Goal: Task Accomplishment & Management: Use online tool/utility

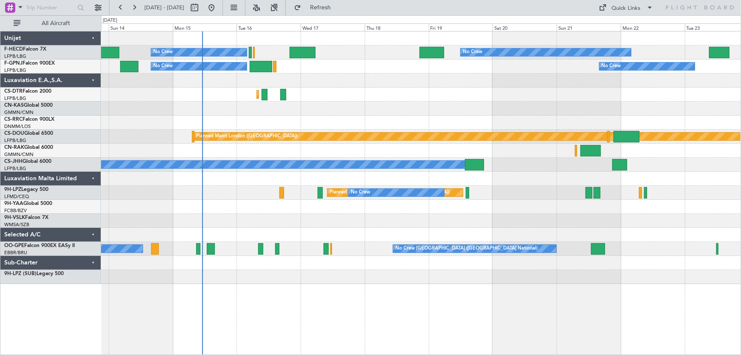
click at [313, 121] on div at bounding box center [421, 123] width 640 height 14
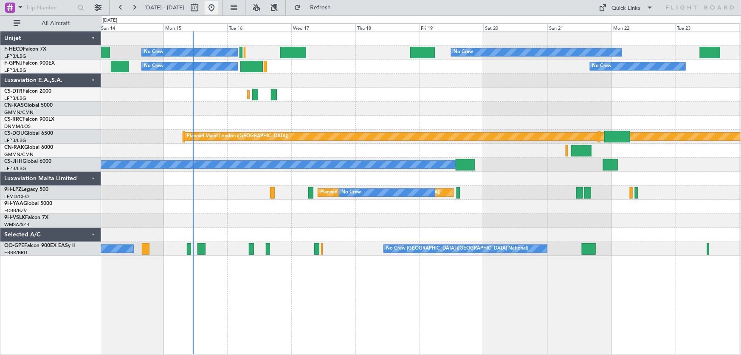
click at [218, 11] on button at bounding box center [212, 8] width 14 height 14
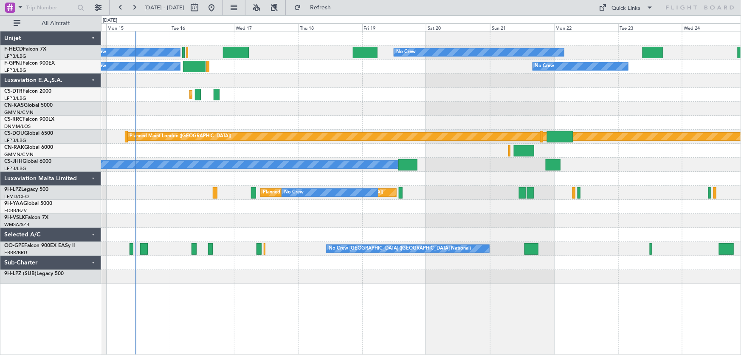
click at [230, 87] on div "No Crew No Crew No Crew Planned Maint Paris (Le Bourget) No Crew No Crew No Cre…" at bounding box center [421, 157] width 640 height 252
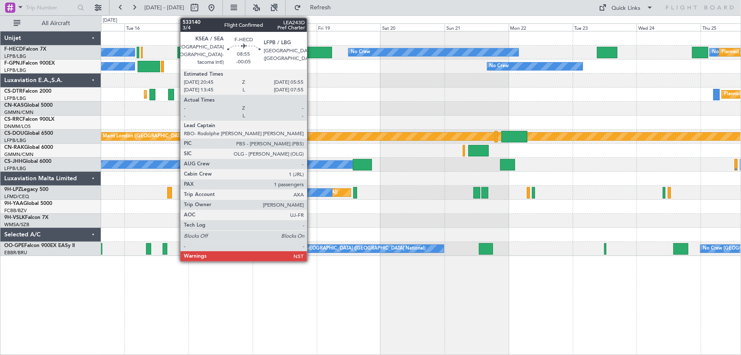
click at [311, 54] on div at bounding box center [320, 52] width 25 height 11
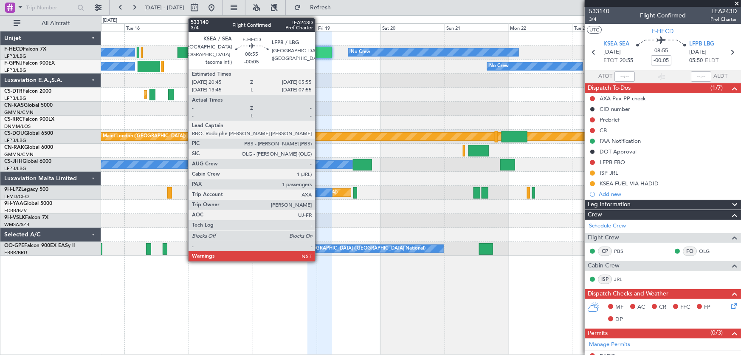
click at [319, 51] on div at bounding box center [320, 52] width 25 height 11
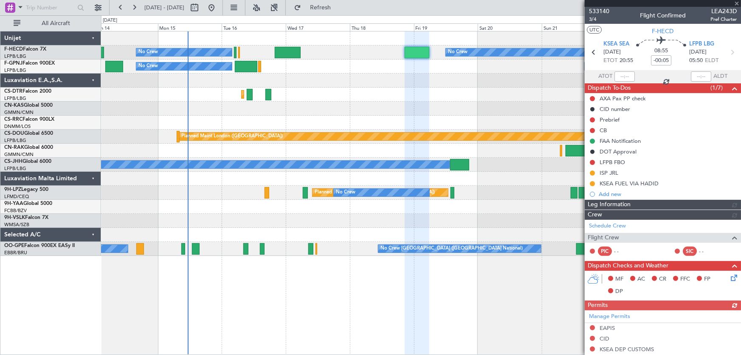
click at [308, 69] on div "No Crew No Crew AOG Maint Paris (Le Bourget)" at bounding box center [421, 66] width 640 height 14
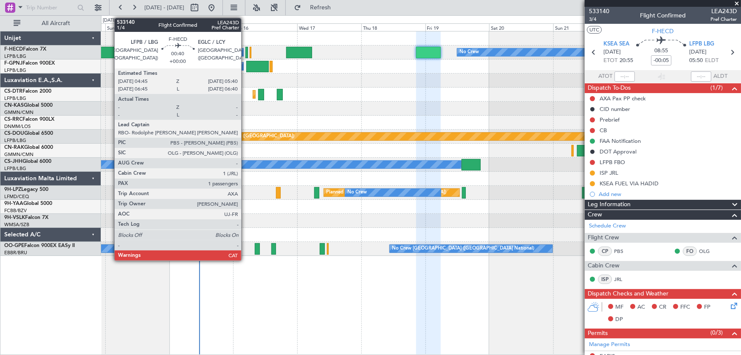
click at [246, 51] on div at bounding box center [247, 52] width 3 height 11
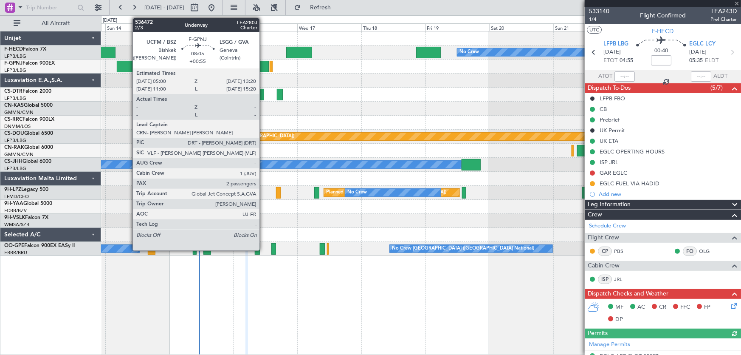
click at [263, 65] on div at bounding box center [257, 66] width 23 height 11
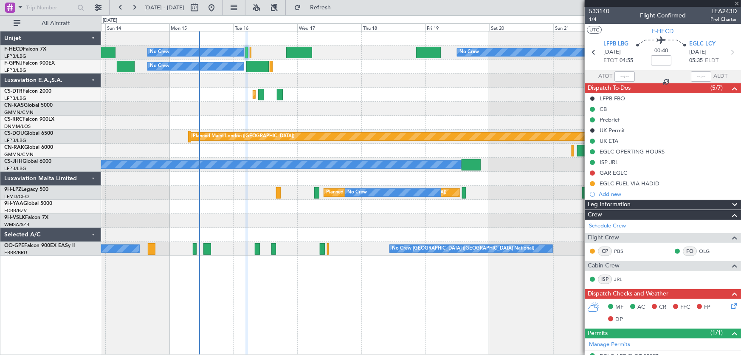
type input "+00:55"
type input "2"
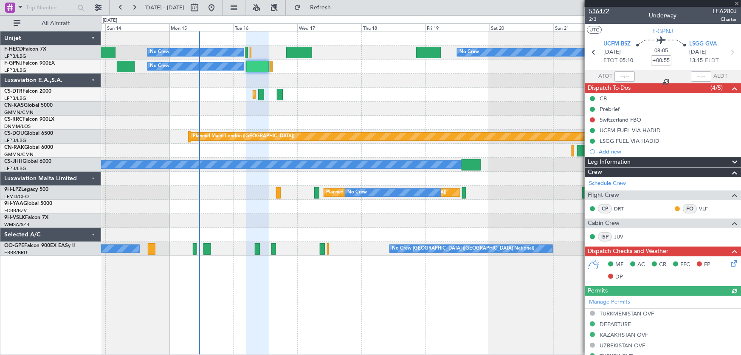
click at [599, 11] on span "536472" at bounding box center [599, 11] width 20 height 9
click at [596, 13] on span "536472" at bounding box center [599, 11] width 20 height 9
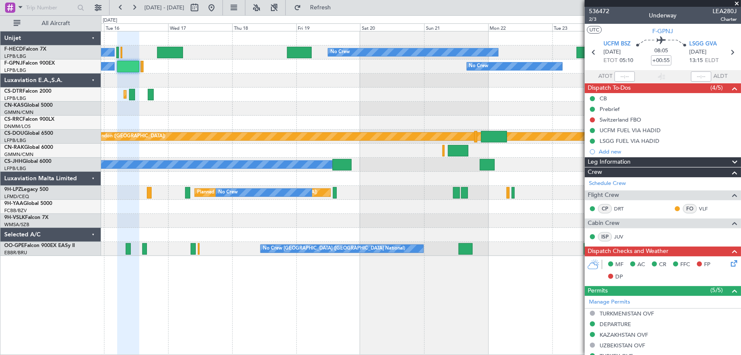
click at [307, 105] on div "No Crew No Crew No Crew Planned Maint Paris (Le Bourget) No Crew No Crew No Cre…" at bounding box center [421, 143] width 640 height 224
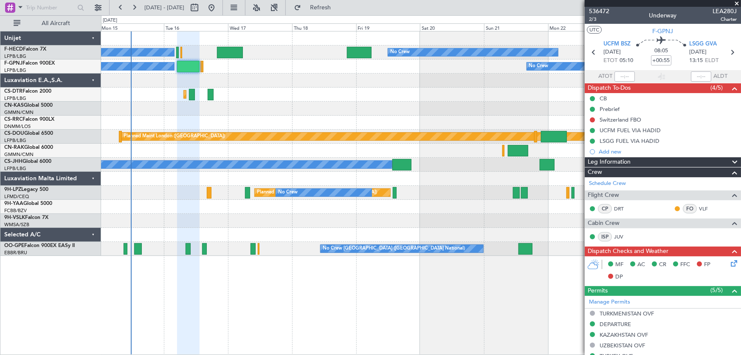
click at [378, 103] on div "No Crew No Crew No Crew Planned Maint Paris (Le Bourget) No Crew No Crew No Cre…" at bounding box center [421, 143] width 640 height 224
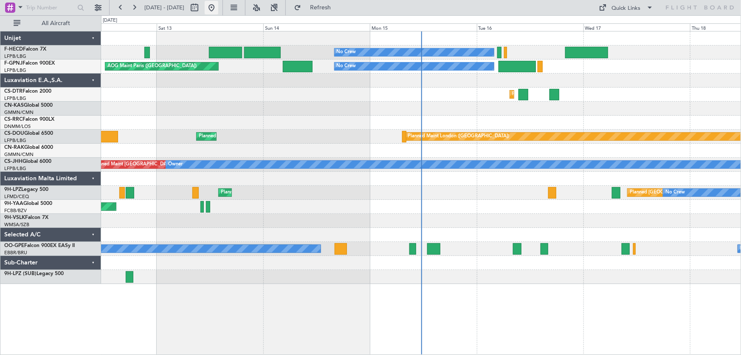
click at [218, 6] on button at bounding box center [212, 8] width 14 height 14
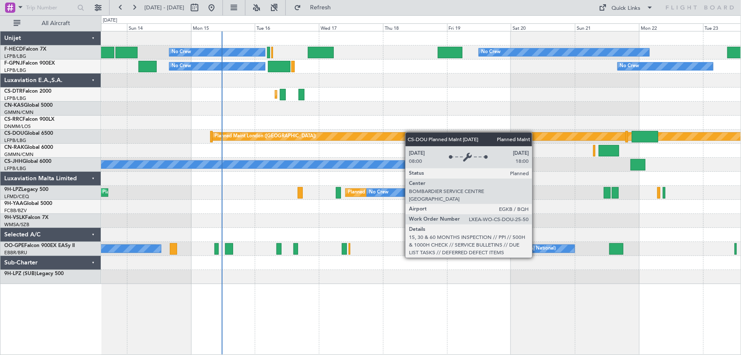
click at [363, 138] on div "No Crew No Crew No Crew Planned Maint Paris (Le Bourget) No Crew No Crew AOG Ma…" at bounding box center [421, 157] width 640 height 252
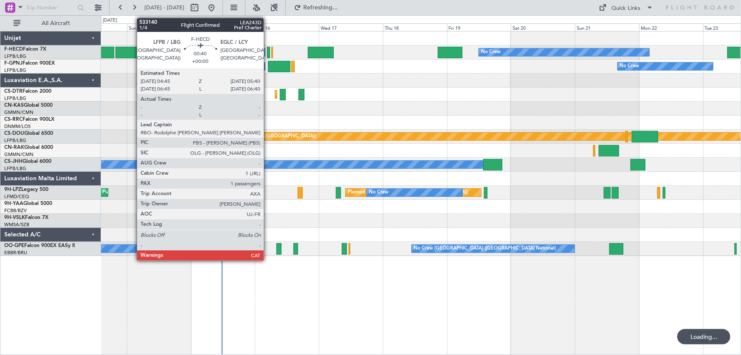
click at [268, 54] on div at bounding box center [268, 52] width 3 height 11
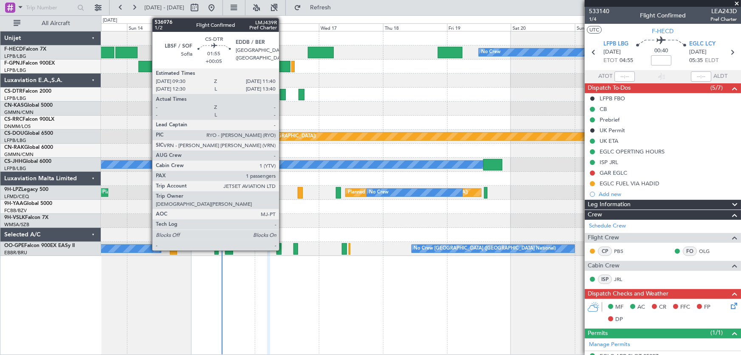
click at [283, 96] on div at bounding box center [283, 94] width 6 height 11
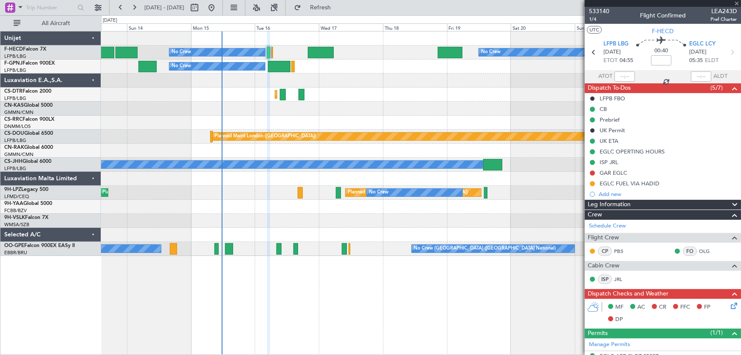
type input "+00:05"
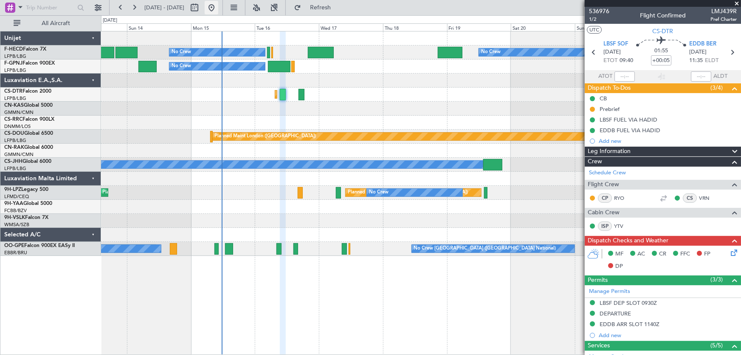
click at [218, 8] on button at bounding box center [212, 8] width 14 height 14
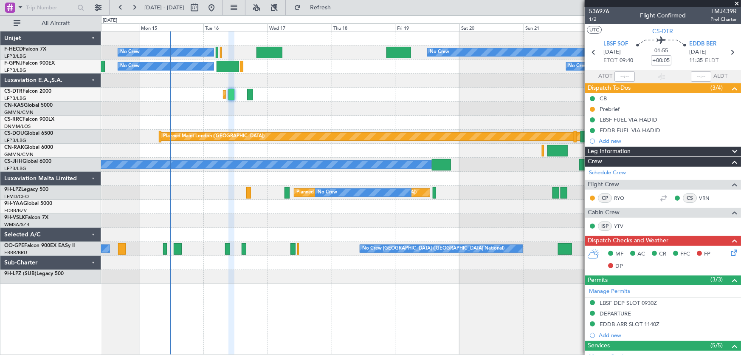
click at [236, 117] on div "No Crew No Crew No Crew Planned Maint Paris (Le Bourget) No Crew No Crew No Cre…" at bounding box center [421, 157] width 640 height 252
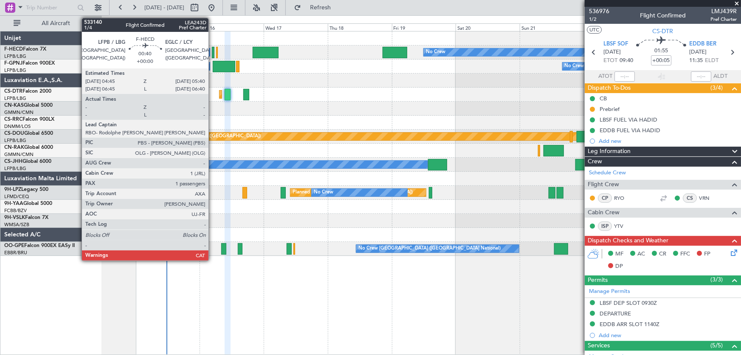
click at [212, 50] on div at bounding box center [213, 52] width 3 height 11
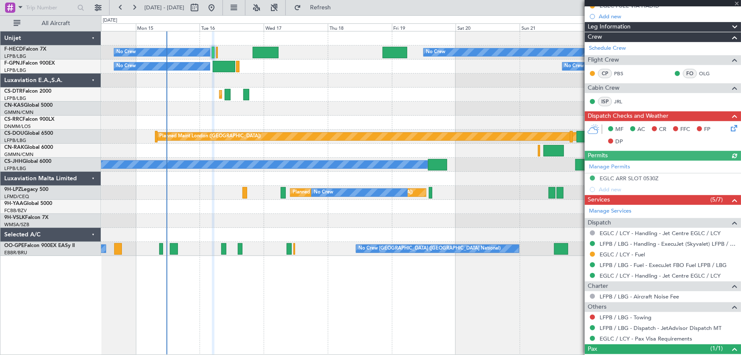
scroll to position [208, 0]
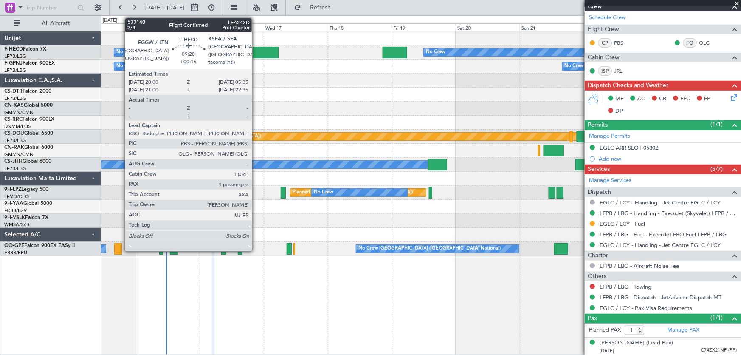
click at [256, 53] on div at bounding box center [266, 52] width 26 height 11
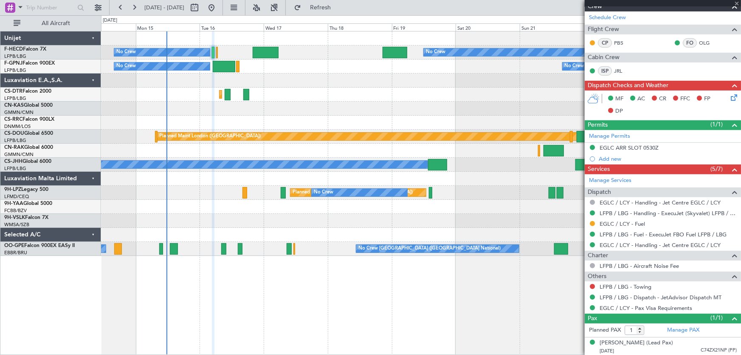
type input "+00:15"
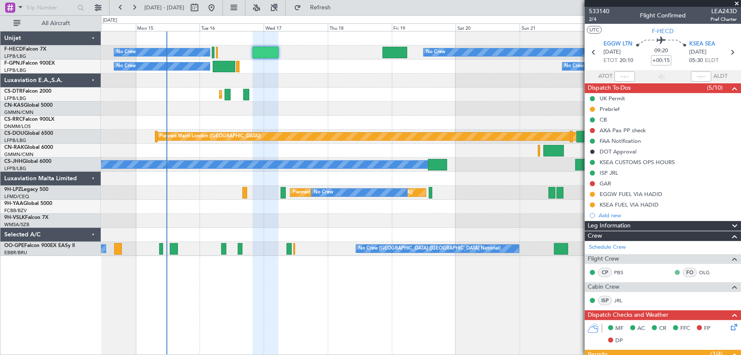
scroll to position [220, 0]
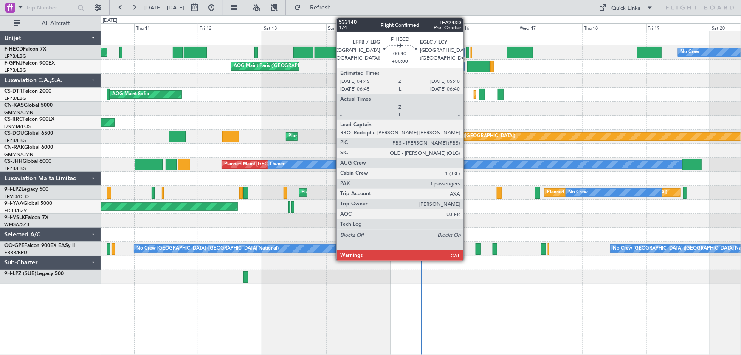
click at [467, 52] on div at bounding box center [467, 52] width 3 height 11
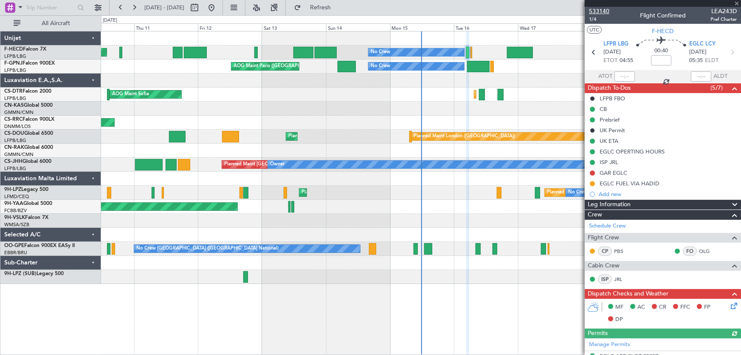
click at [593, 8] on span "533140" at bounding box center [599, 11] width 20 height 9
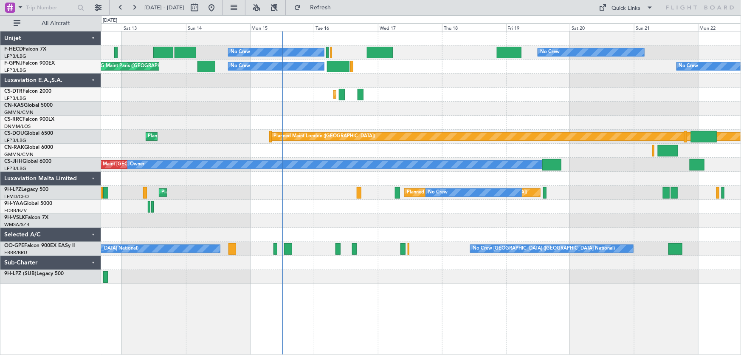
click at [413, 104] on div "No Crew No Crew No Crew Planned Maint [GEOGRAPHIC_DATA] ([GEOGRAPHIC_DATA]) AOG…" at bounding box center [421, 157] width 640 height 252
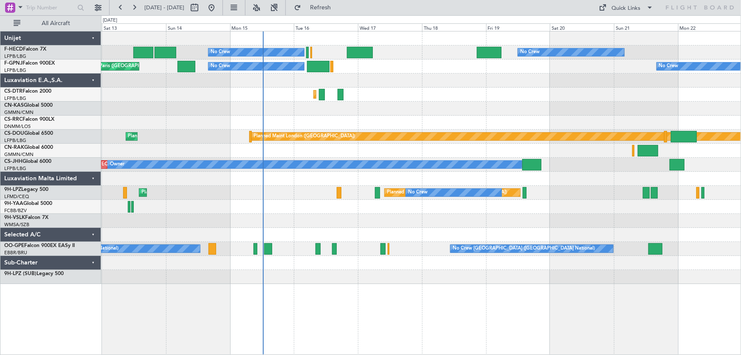
click at [334, 115] on div at bounding box center [421, 109] width 640 height 14
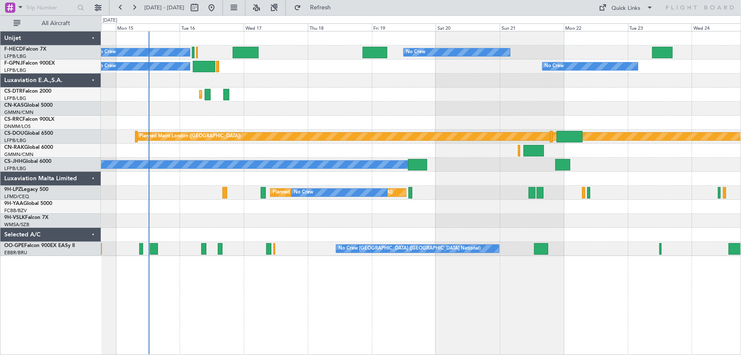
click at [337, 104] on div "No Crew No Crew No Crew Planned Maint [GEOGRAPHIC_DATA] ([GEOGRAPHIC_DATA]) No …" at bounding box center [421, 143] width 640 height 224
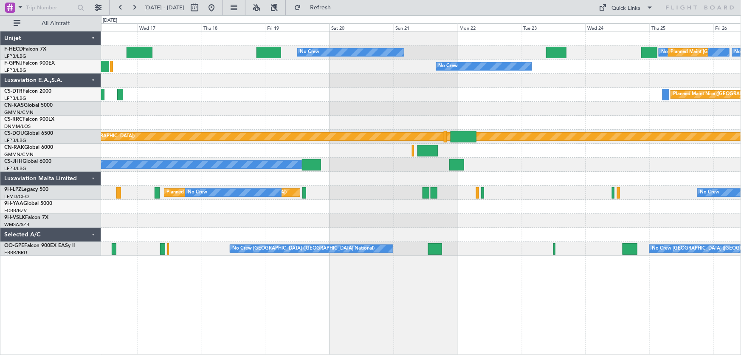
click at [353, 91] on div "No Crew No Crew Planned Maint [GEOGRAPHIC_DATA] ([GEOGRAPHIC_DATA]) No Crew No …" at bounding box center [421, 143] width 640 height 224
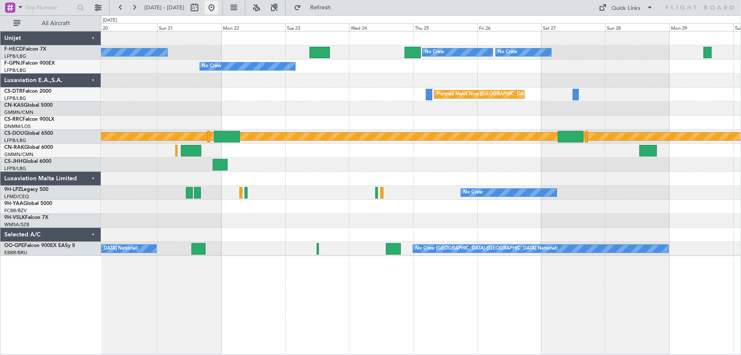
click at [218, 8] on button at bounding box center [212, 8] width 14 height 14
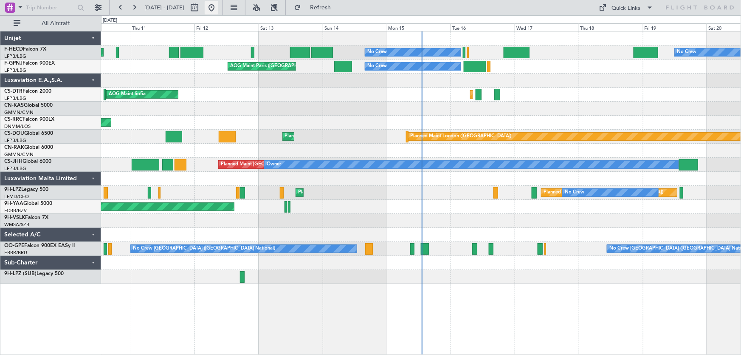
click at [218, 8] on button at bounding box center [212, 8] width 14 height 14
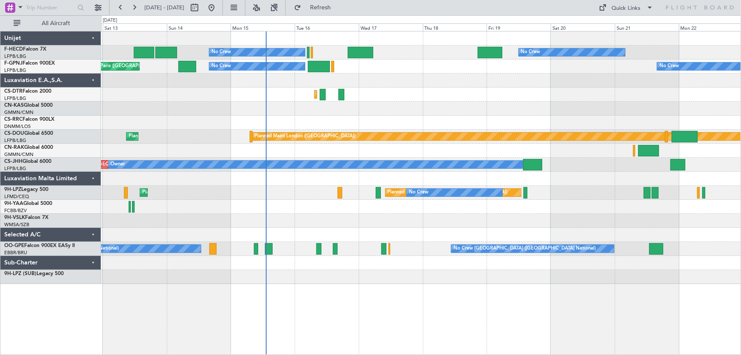
click at [355, 117] on div "No Crew No Crew No Crew Planned Maint [GEOGRAPHIC_DATA] ([GEOGRAPHIC_DATA]) Pla…" at bounding box center [421, 157] width 640 height 252
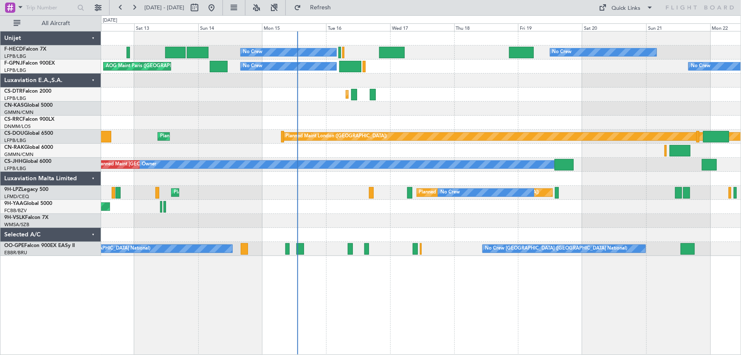
click at [365, 203] on div "AOG Maint Brazzaville (Maya-maya)" at bounding box center [421, 207] width 640 height 14
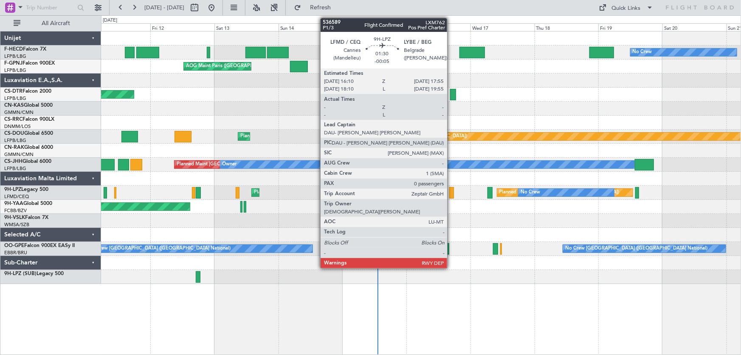
click at [451, 190] on div at bounding box center [451, 192] width 5 height 11
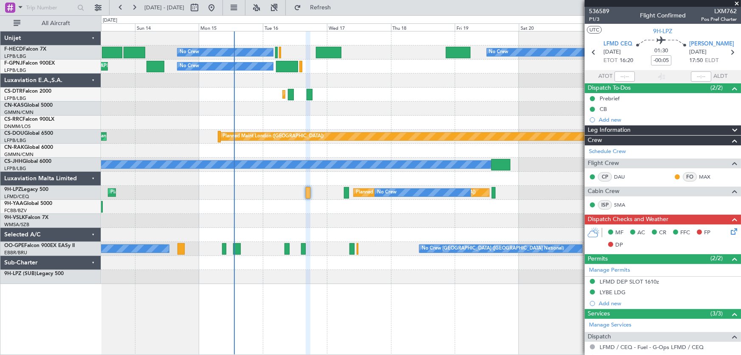
click at [360, 119] on div "No Crew No Crew No Crew Planned Maint [GEOGRAPHIC_DATA] ([GEOGRAPHIC_DATA]) AOG…" at bounding box center [421, 157] width 640 height 252
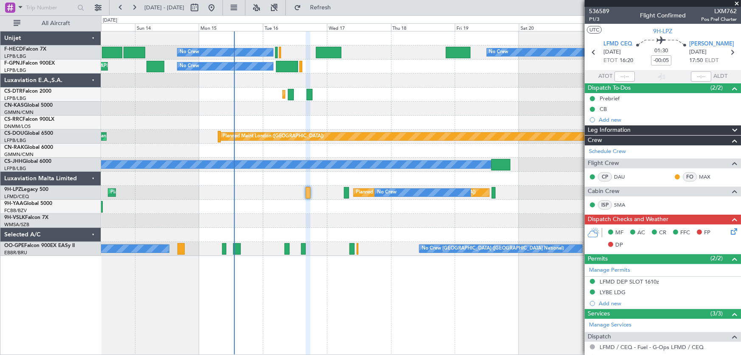
click at [189, 305] on div "No Crew No Crew No Crew Planned Maint [GEOGRAPHIC_DATA] ([GEOGRAPHIC_DATA]) AOG…" at bounding box center [421, 193] width 641 height 324
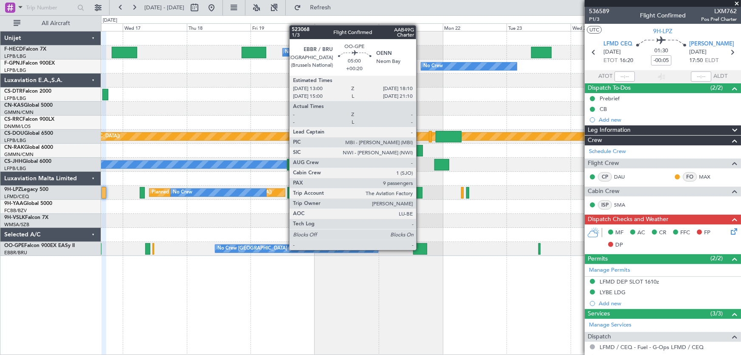
click at [420, 250] on div at bounding box center [420, 248] width 14 height 11
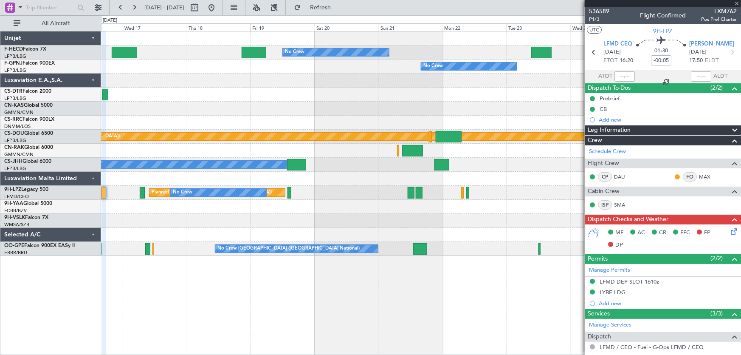
type input "+00:20"
type input "9"
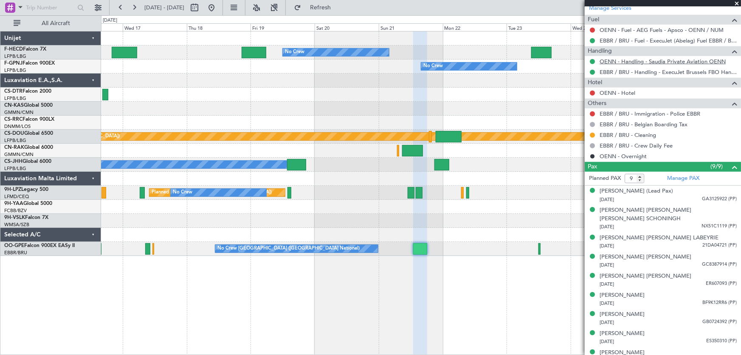
scroll to position [327, 0]
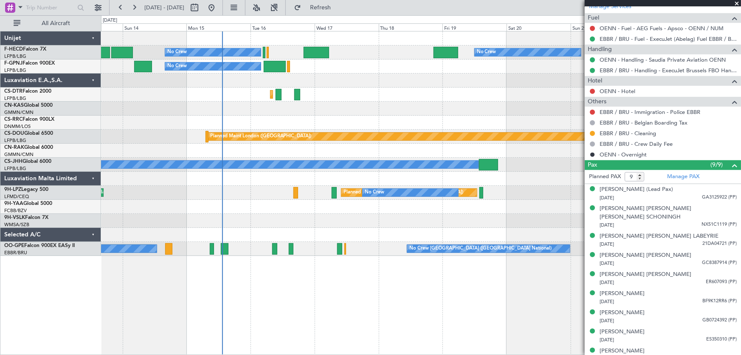
click at [401, 94] on div "Planned Maint Sofia [GEOGRAPHIC_DATA] ([GEOGRAPHIC_DATA]) AOG Maint Sofia" at bounding box center [421, 95] width 640 height 14
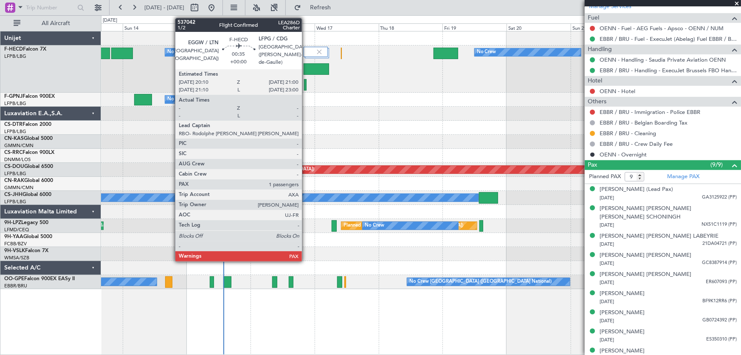
click at [306, 85] on div at bounding box center [305, 84] width 3 height 11
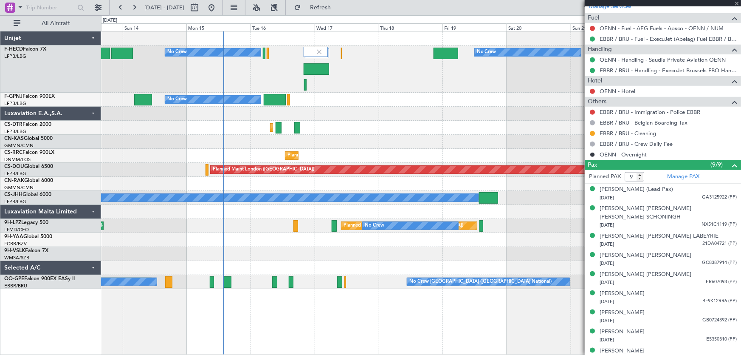
type input "1"
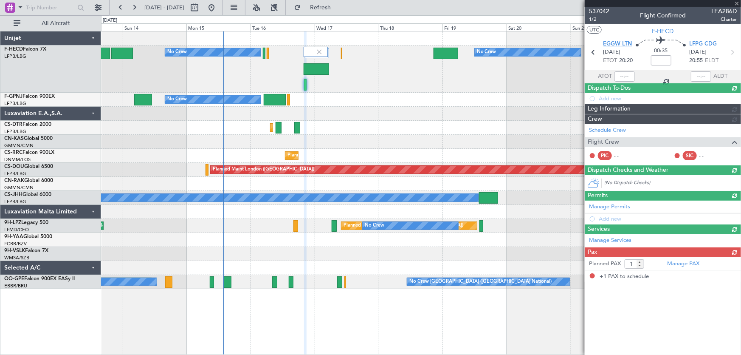
scroll to position [0, 0]
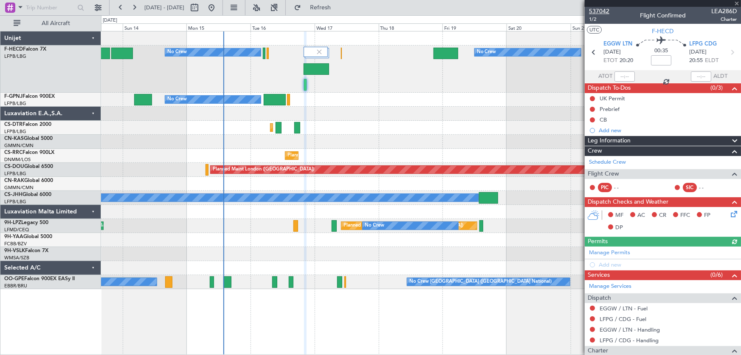
click at [597, 13] on span "537042" at bounding box center [599, 11] width 20 height 9
click at [339, 13] on button "Refresh" at bounding box center [315, 8] width 51 height 14
click at [339, 8] on span "Refresh" at bounding box center [321, 8] width 36 height 6
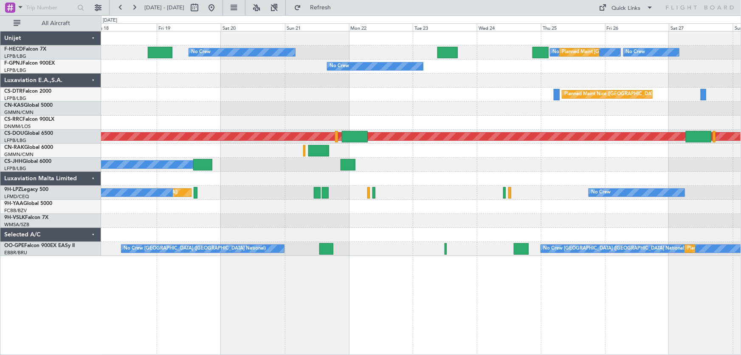
click at [280, 114] on div "No Crew No Crew Planned Maint [GEOGRAPHIC_DATA] ([GEOGRAPHIC_DATA]) No Crew No …" at bounding box center [421, 143] width 640 height 224
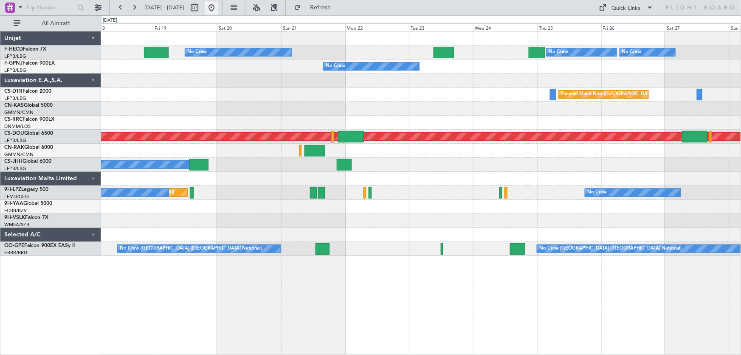
click at [218, 10] on button at bounding box center [212, 8] width 14 height 14
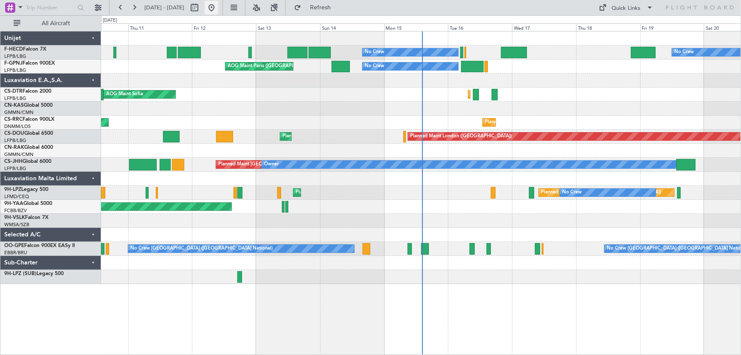
click at [218, 6] on button at bounding box center [212, 8] width 14 height 14
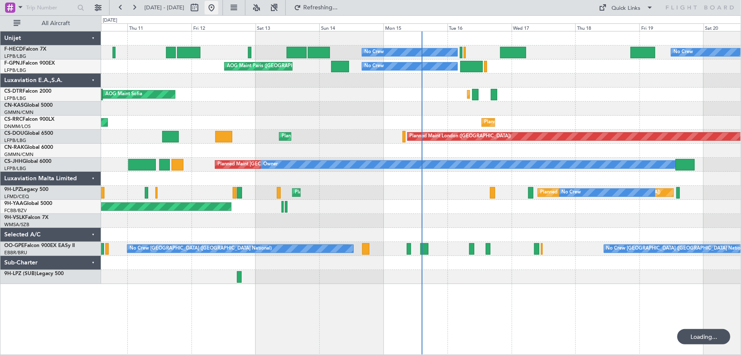
click at [218, 5] on button at bounding box center [212, 8] width 14 height 14
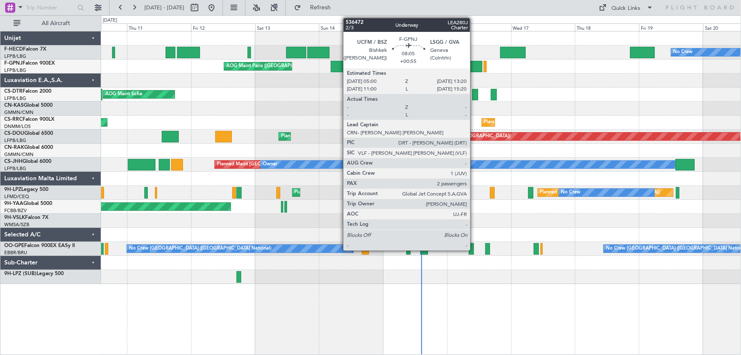
click at [474, 64] on div at bounding box center [471, 66] width 23 height 11
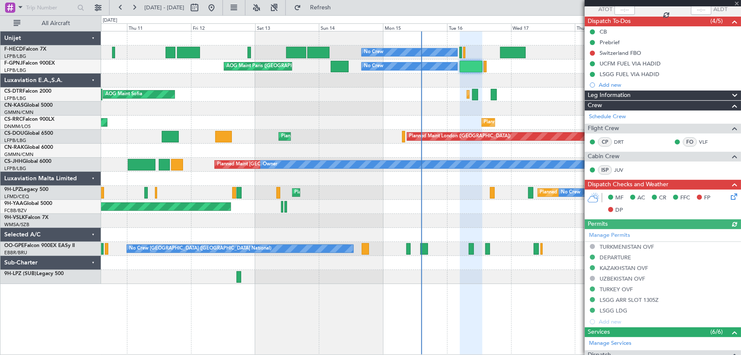
scroll to position [227, 0]
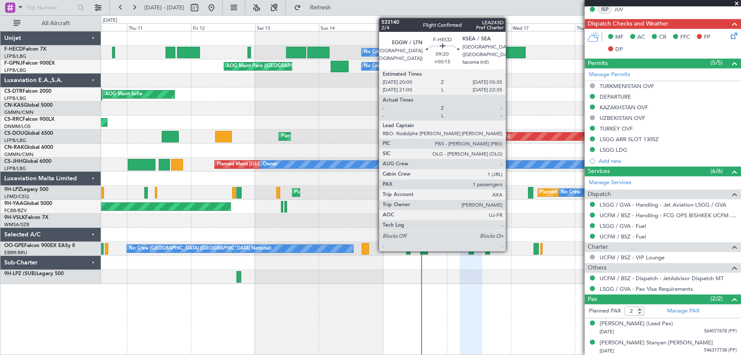
click at [510, 55] on div at bounding box center [513, 52] width 26 height 11
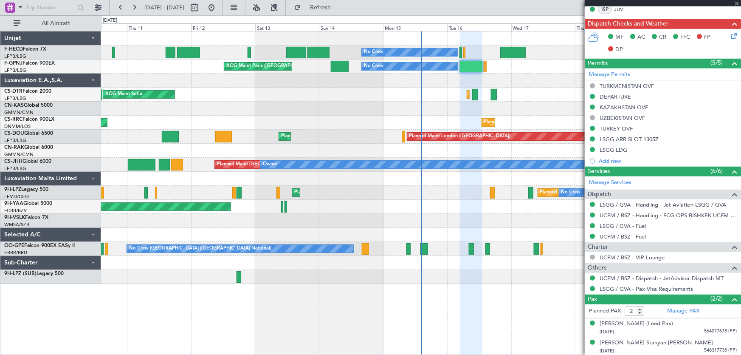
type input "+00:15"
type input "1"
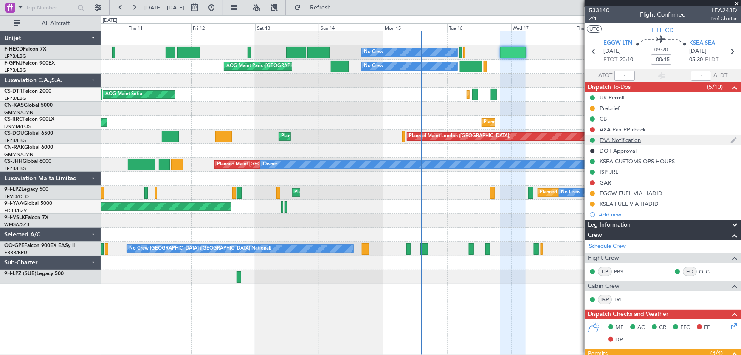
scroll to position [0, 0]
